Goal: Task Accomplishment & Management: Manage account settings

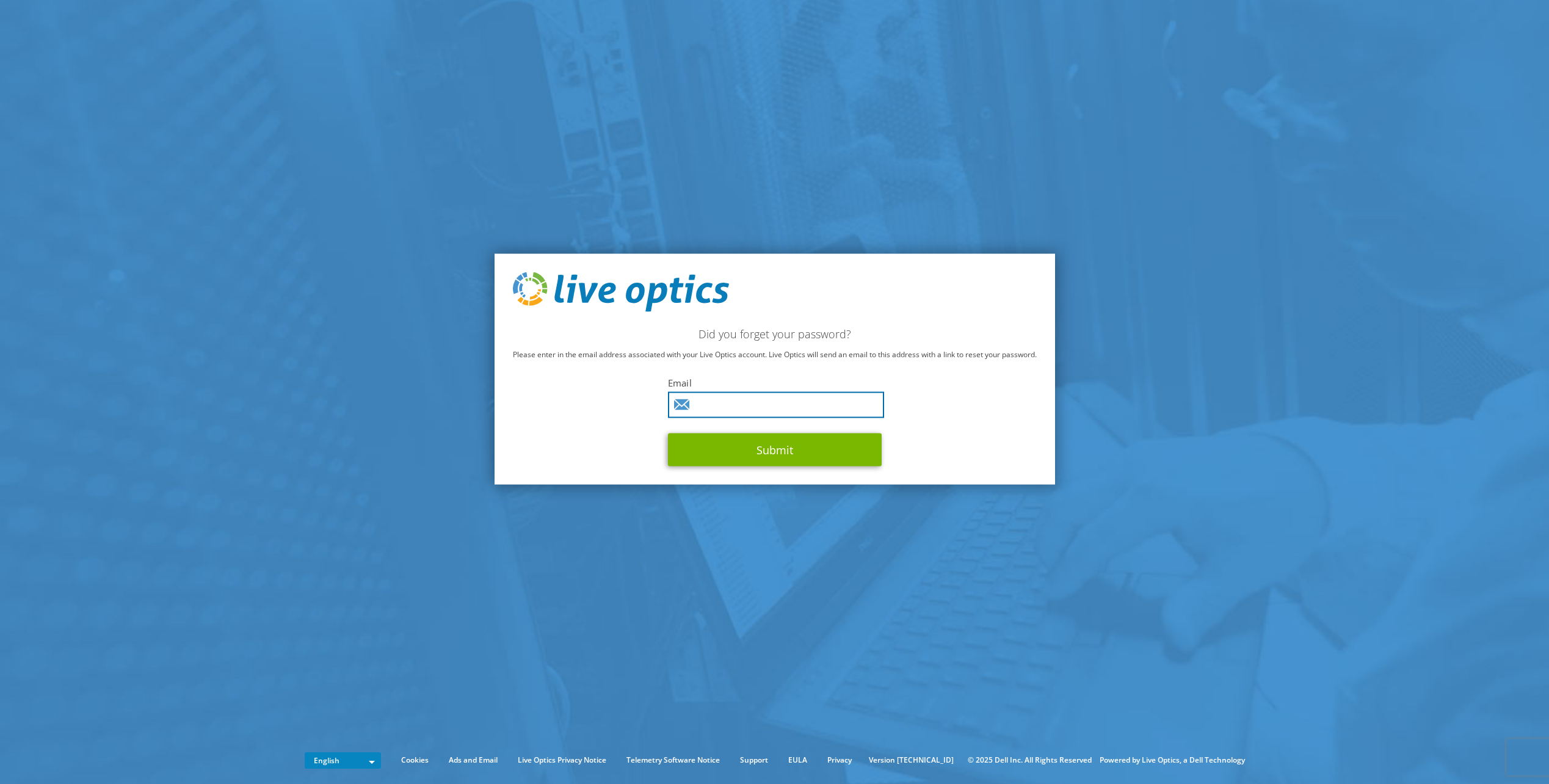
click at [761, 400] on input "text" at bounding box center [776, 405] width 217 height 27
type input "geert.vanovermeire@esc.be"
click at [767, 445] on button "Submit" at bounding box center [774, 450] width 214 height 33
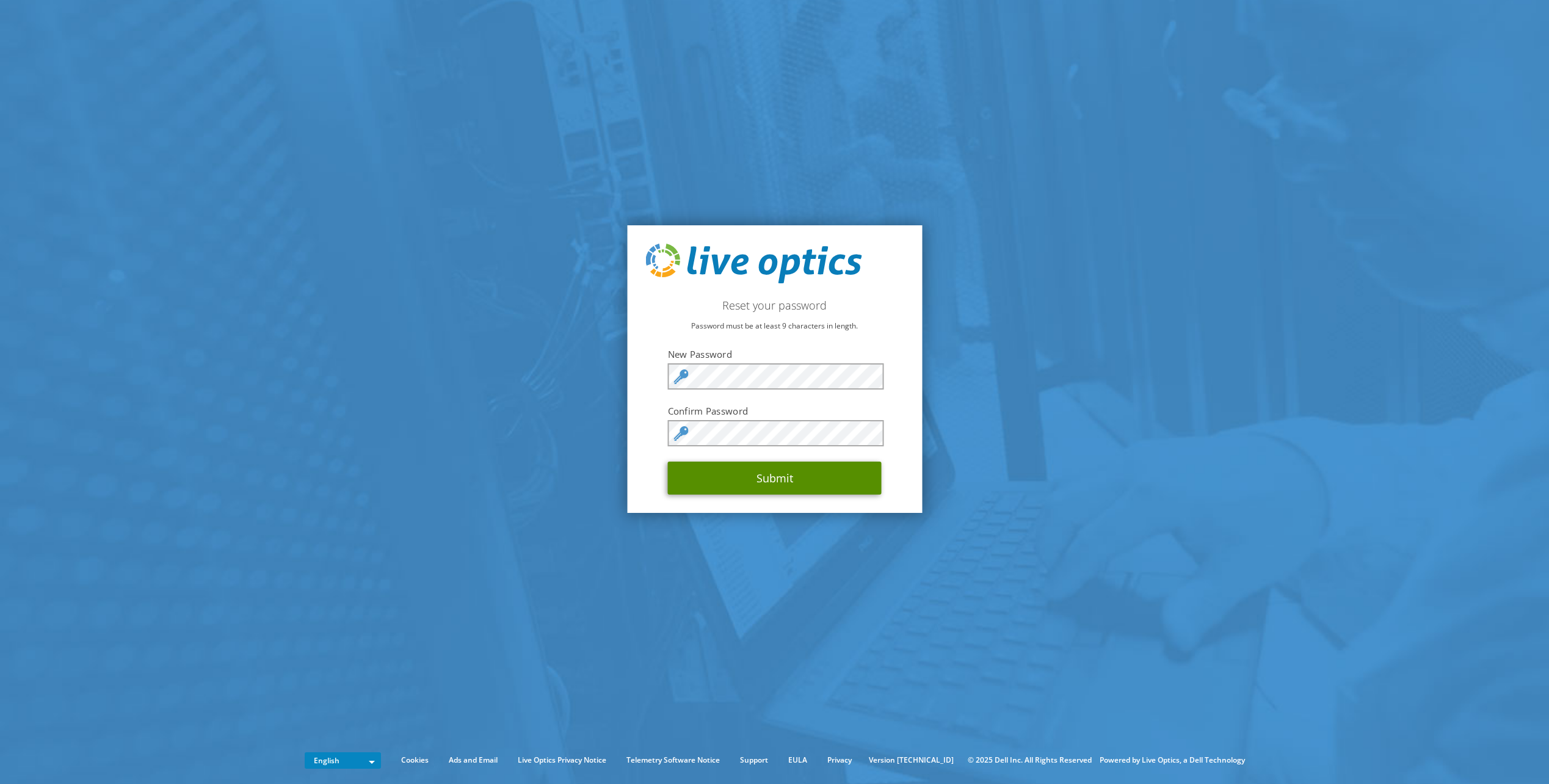
click at [800, 469] on button "Submit" at bounding box center [774, 478] width 214 height 33
